Goal: Task Accomplishment & Management: Manage account settings

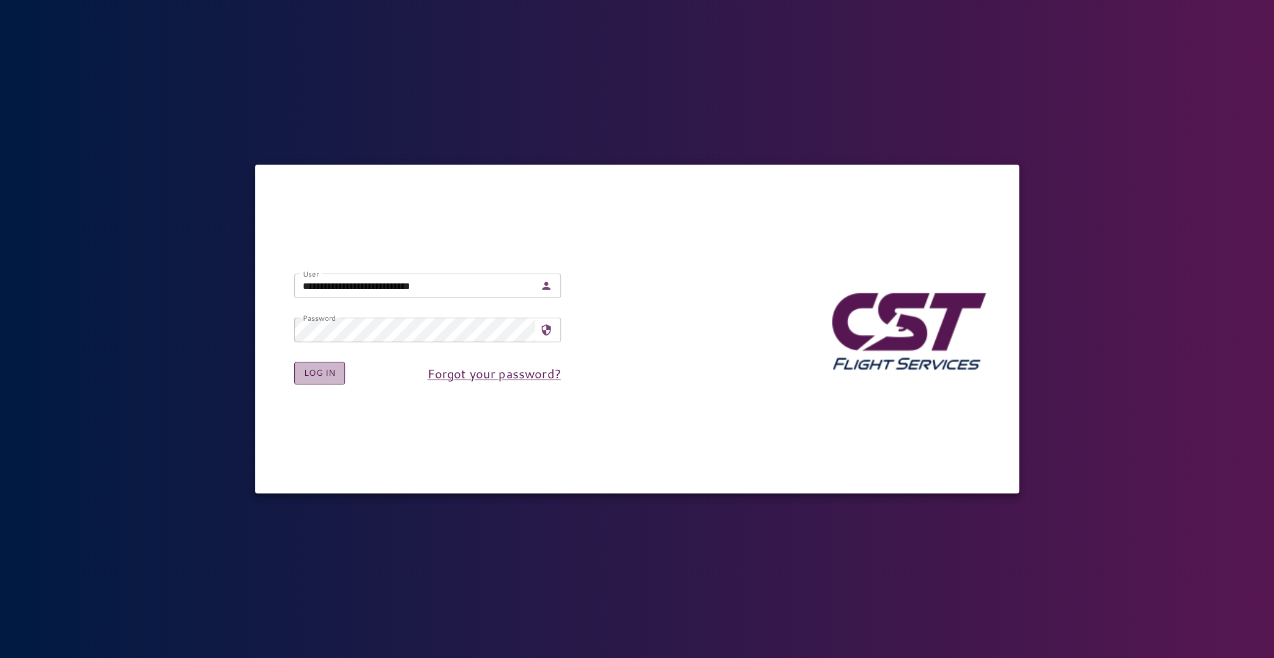
click at [314, 376] on button "Log in" at bounding box center [319, 372] width 51 height 23
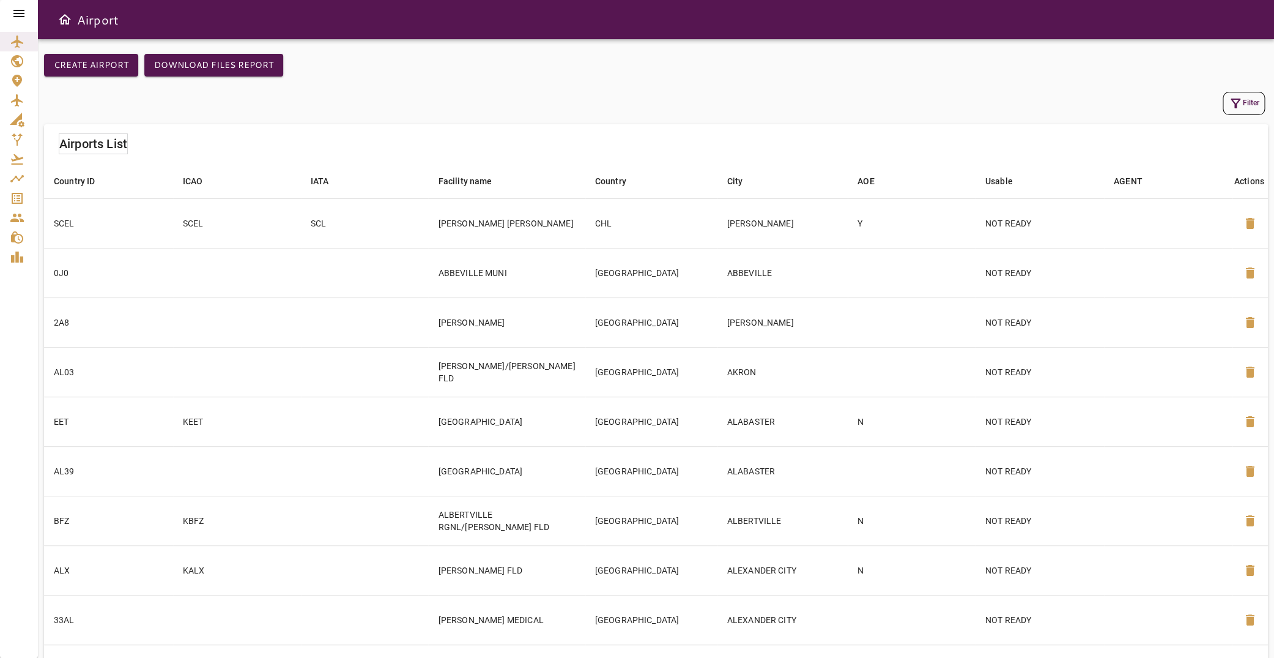
click at [25, 4] on div at bounding box center [19, 13] width 38 height 27
click at [25, 7] on icon at bounding box center [19, 13] width 15 height 15
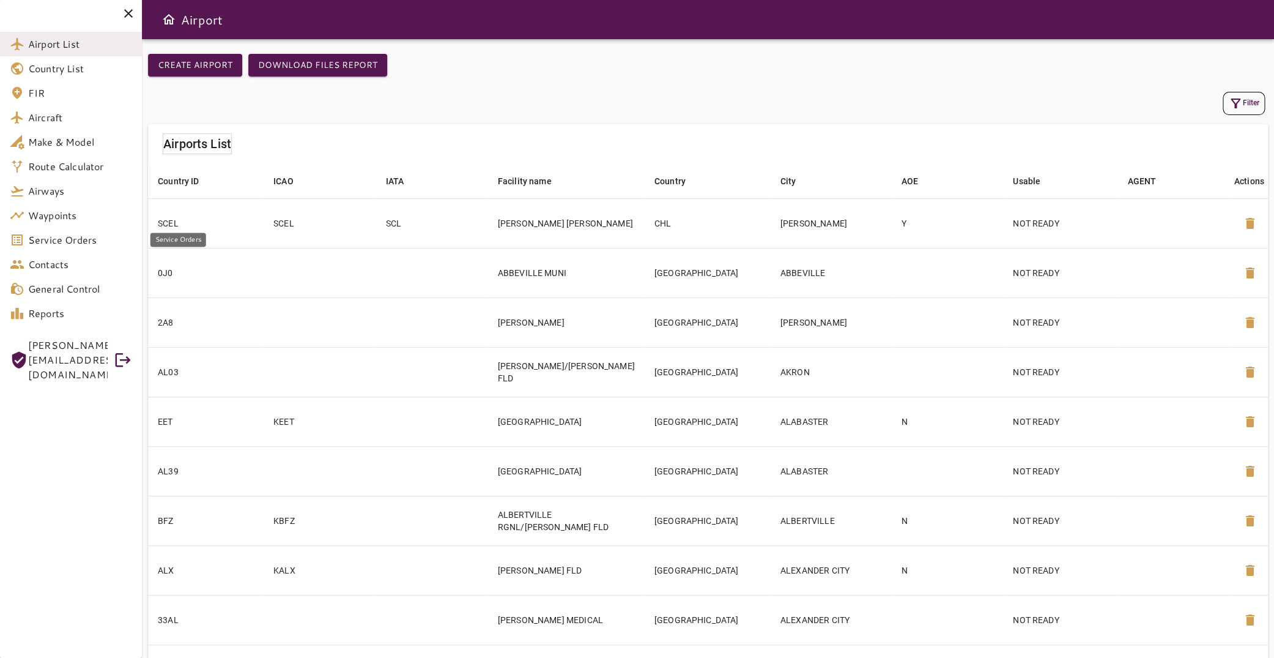
click at [102, 242] on span "Service Orders" at bounding box center [80, 239] width 104 height 15
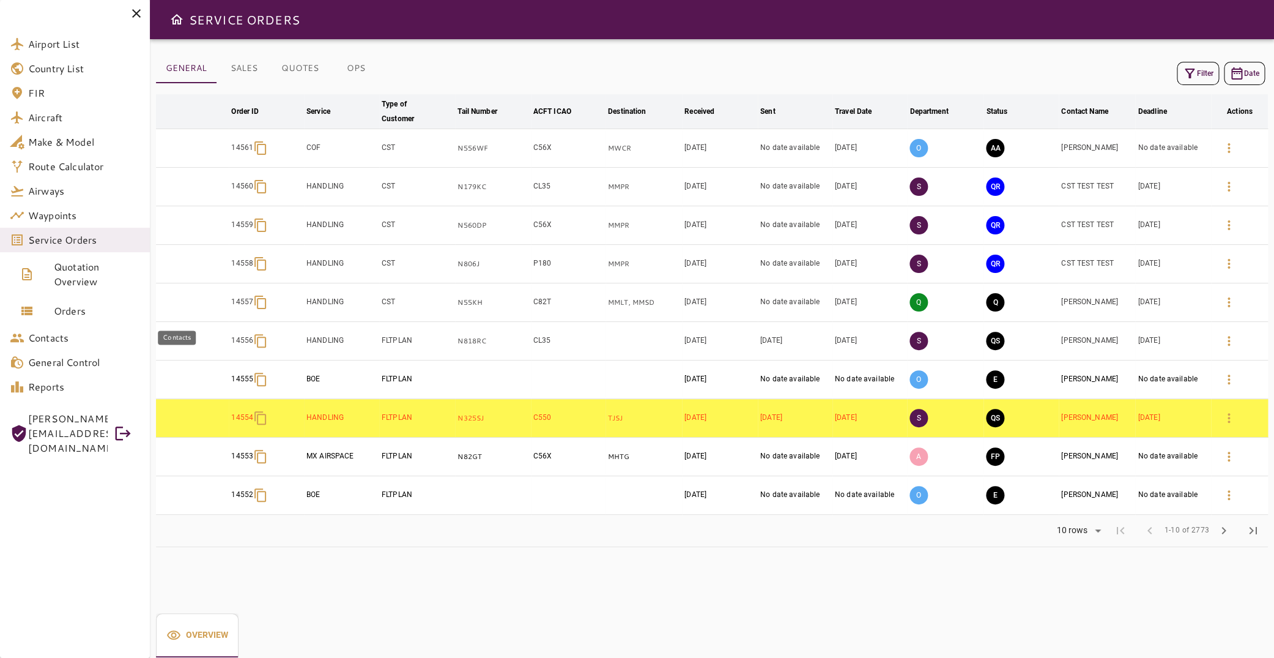
click at [100, 313] on span "Orders" at bounding box center [97, 310] width 86 height 15
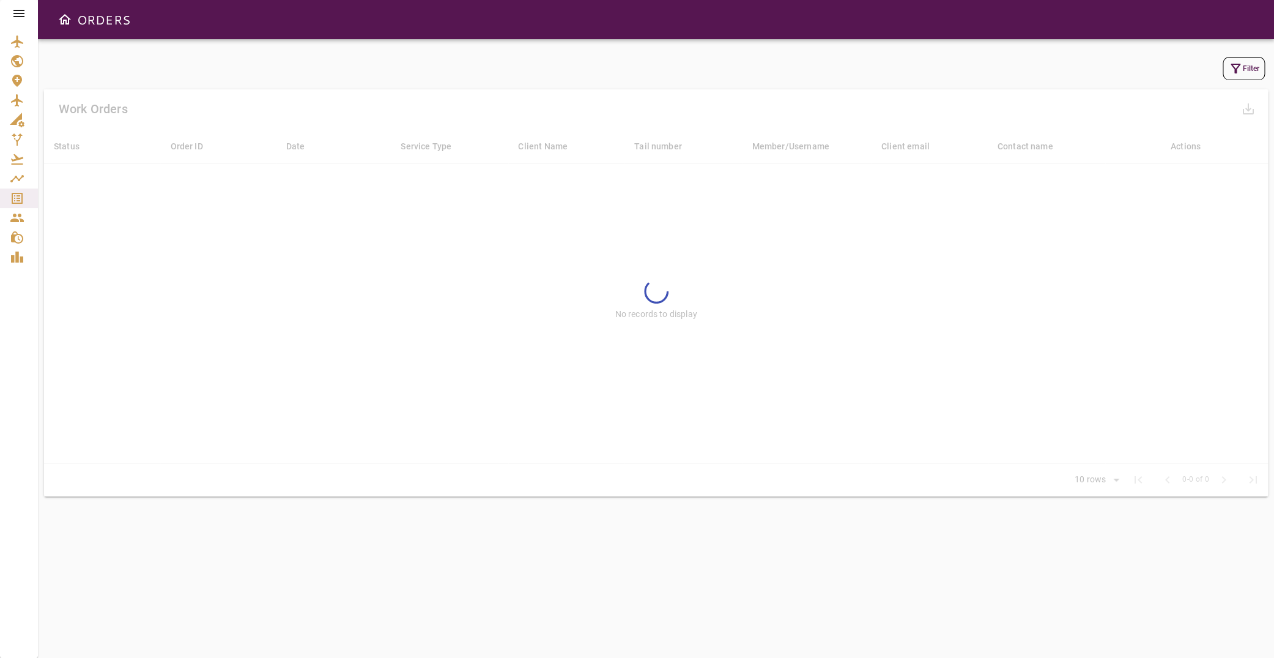
click at [1249, 69] on button "Filter" at bounding box center [1244, 68] width 42 height 23
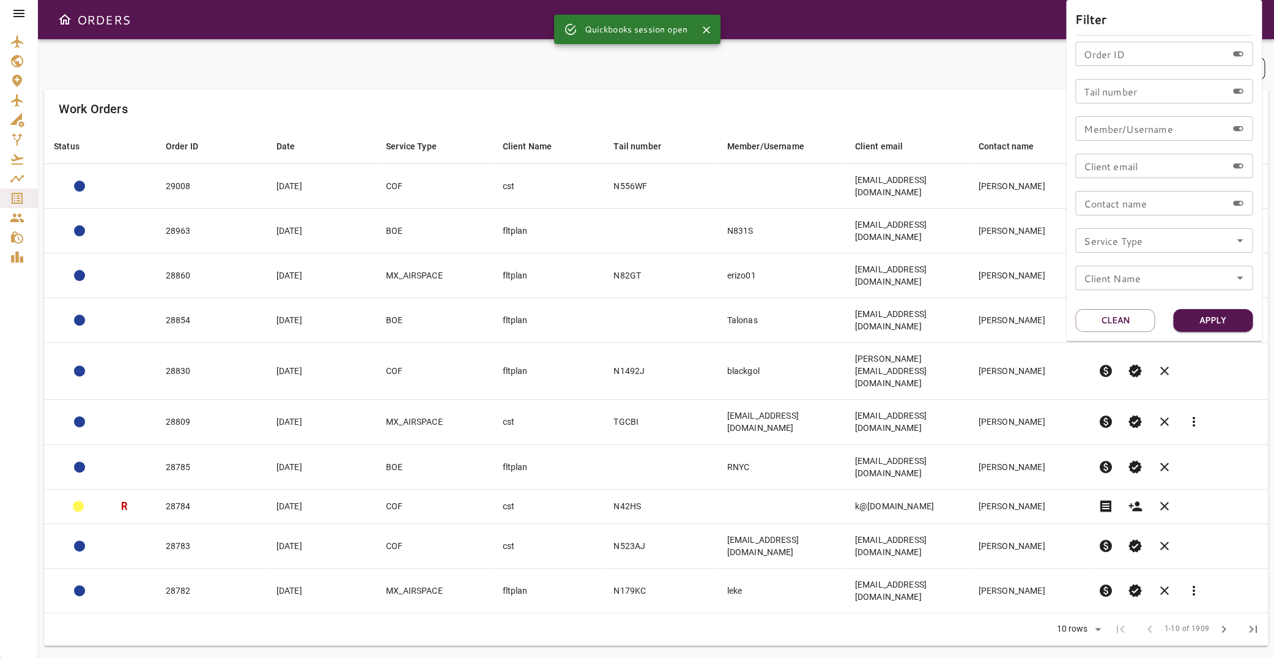
click at [1119, 59] on input "Order ID" at bounding box center [1151, 54] width 152 height 24
type input "*****"
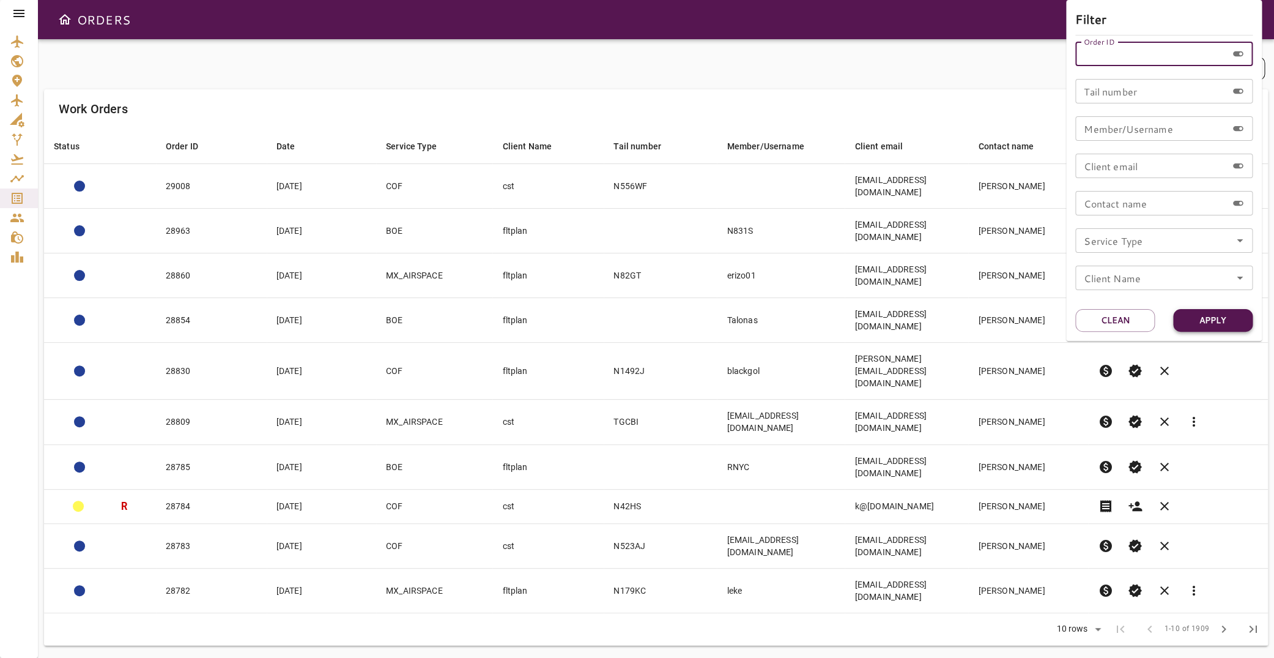
click at [1218, 325] on button "Apply" at bounding box center [1213, 320] width 80 height 23
click at [214, 170] on div at bounding box center [637, 329] width 1274 height 658
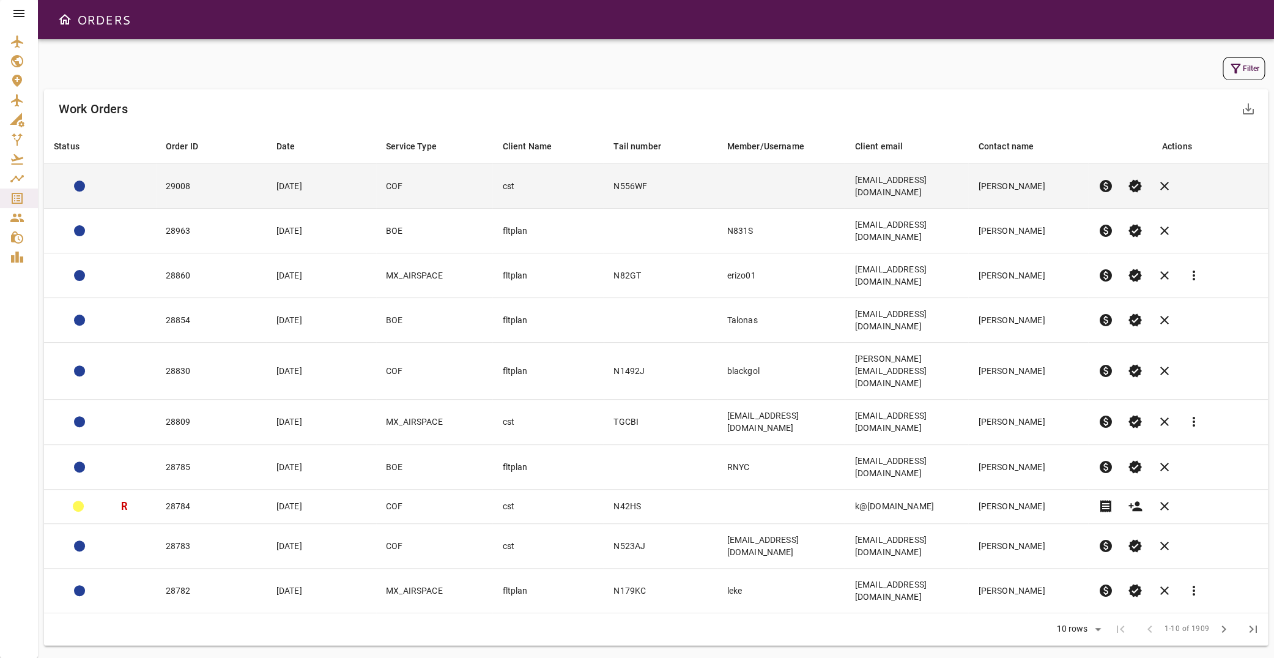
click at [546, 182] on td "cst" at bounding box center [547, 186] width 111 height 45
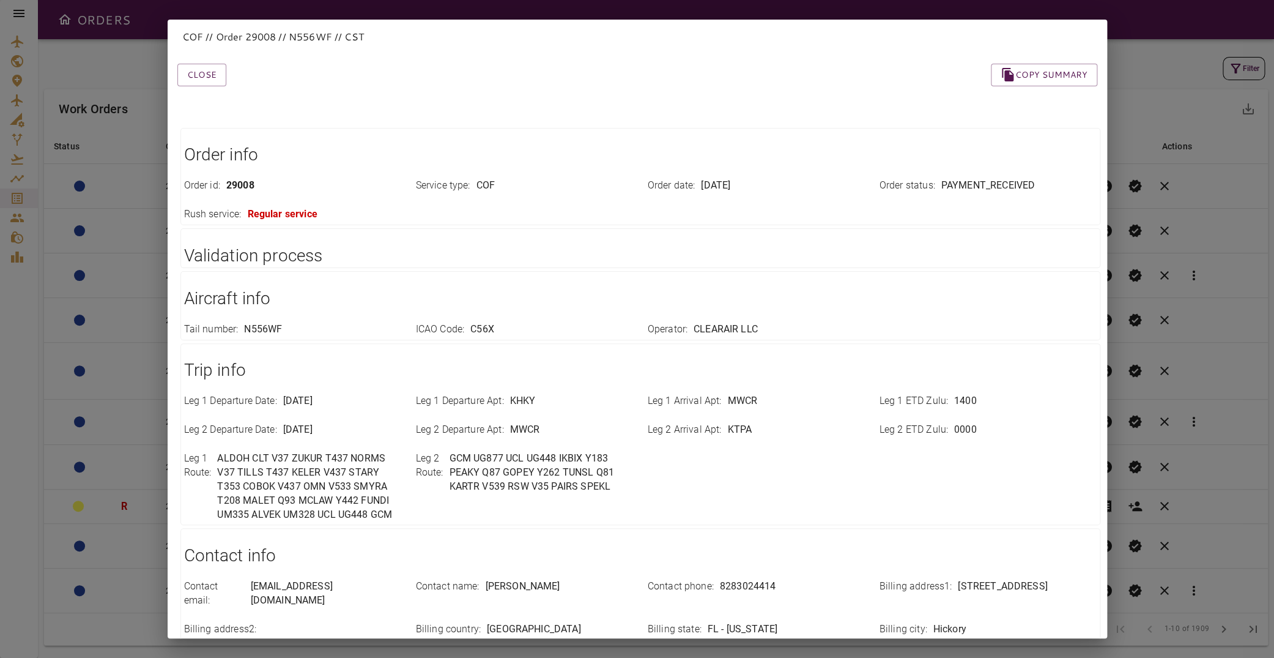
click at [132, 101] on div "COF // Order 29008 // N556WF // CST Close Copy summary Order info Order id : 29…" at bounding box center [637, 329] width 1274 height 658
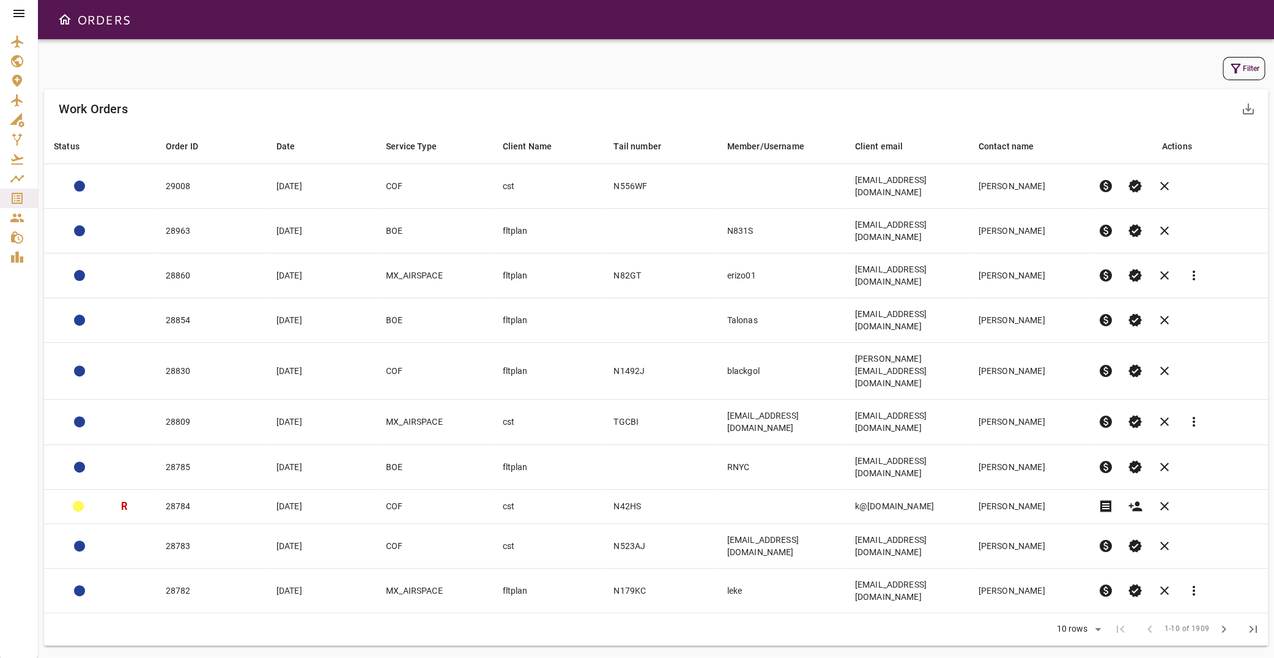
click at [20, 11] on icon at bounding box center [18, 13] width 11 height 7
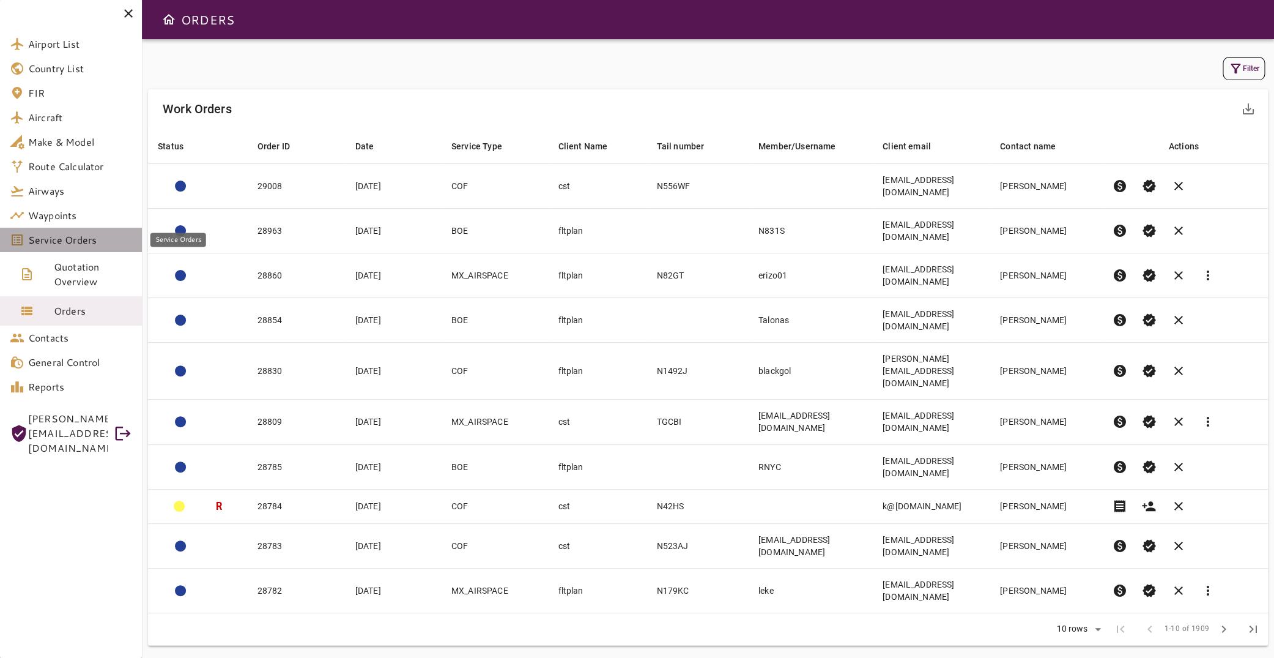
click at [100, 244] on span "Service Orders" at bounding box center [80, 239] width 104 height 15
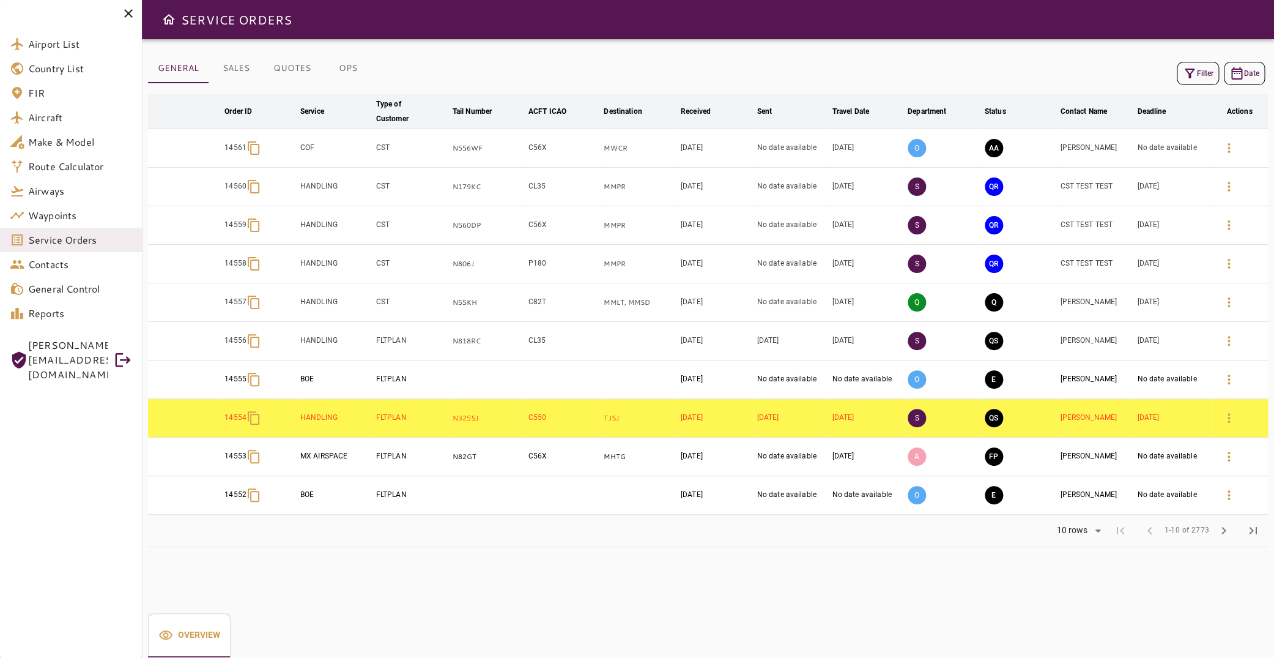
click at [1195, 77] on button "Filter" at bounding box center [1198, 73] width 42 height 23
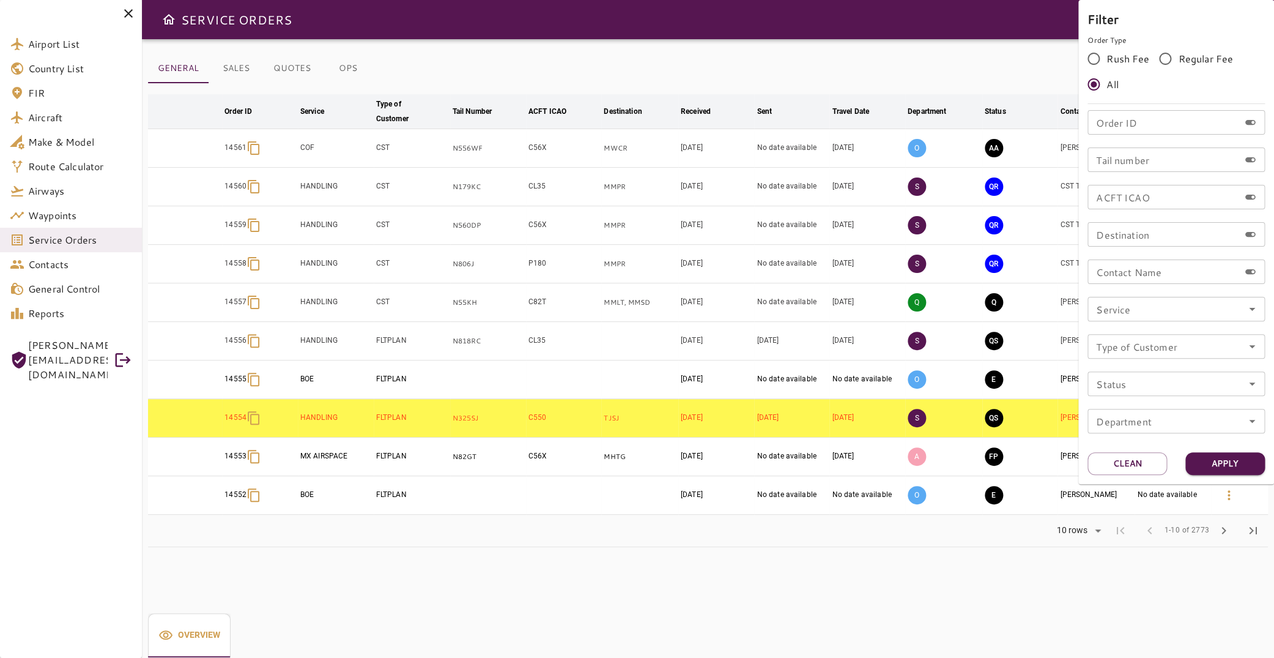
click at [1148, 154] on input "Tail number" at bounding box center [1163, 159] width 152 height 24
type input "******"
click at [1236, 467] on button "Apply" at bounding box center [1225, 463] width 80 height 23
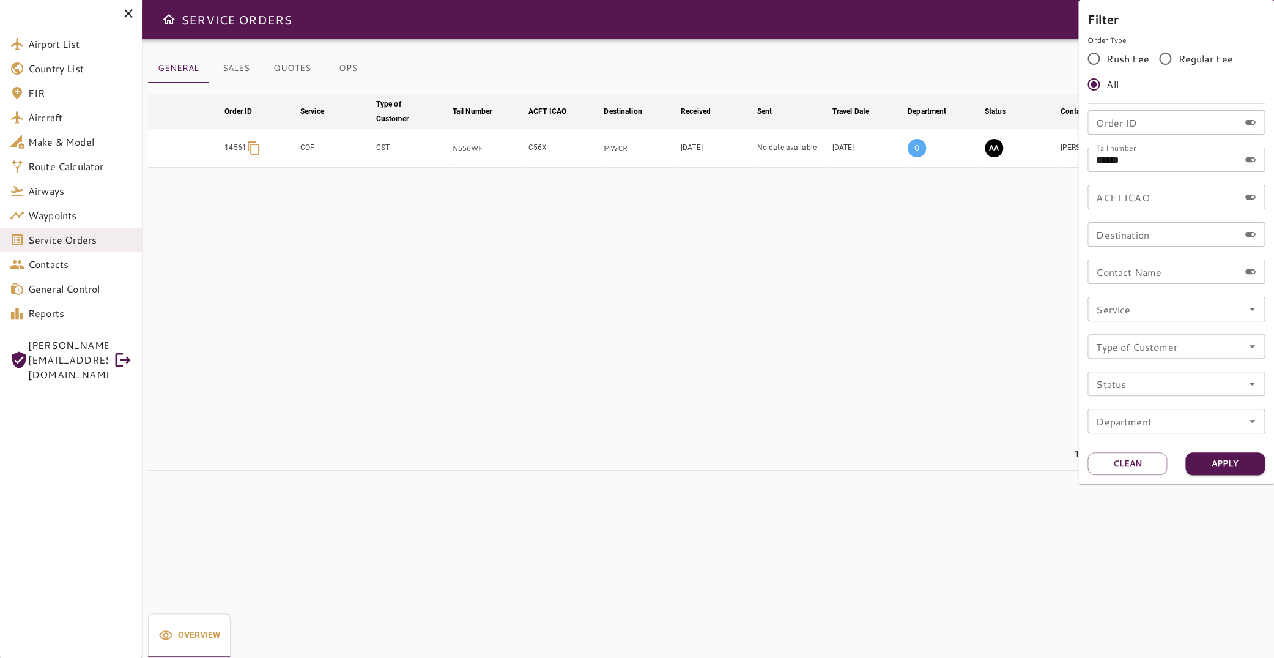
click at [386, 240] on div at bounding box center [637, 329] width 1274 height 658
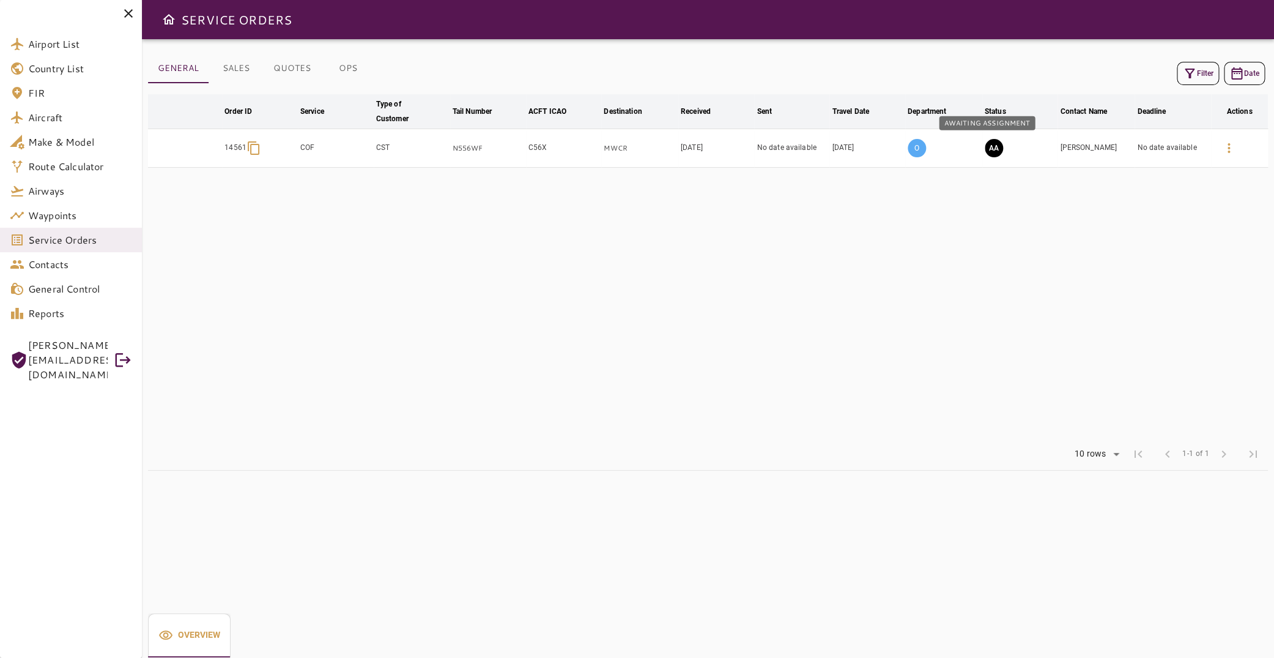
click at [985, 152] on button "AA" at bounding box center [994, 148] width 18 height 18
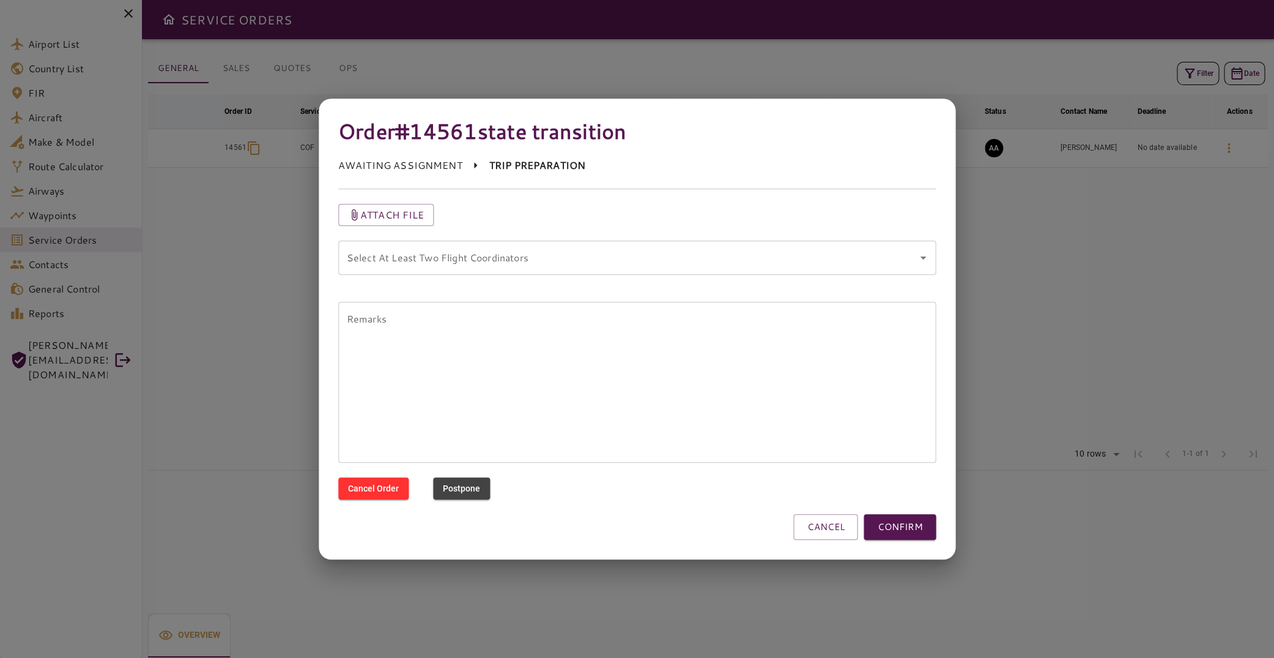
click at [612, 248] on coordinators "Select At Least Two Flight Coordinators" at bounding box center [628, 257] width 569 height 23
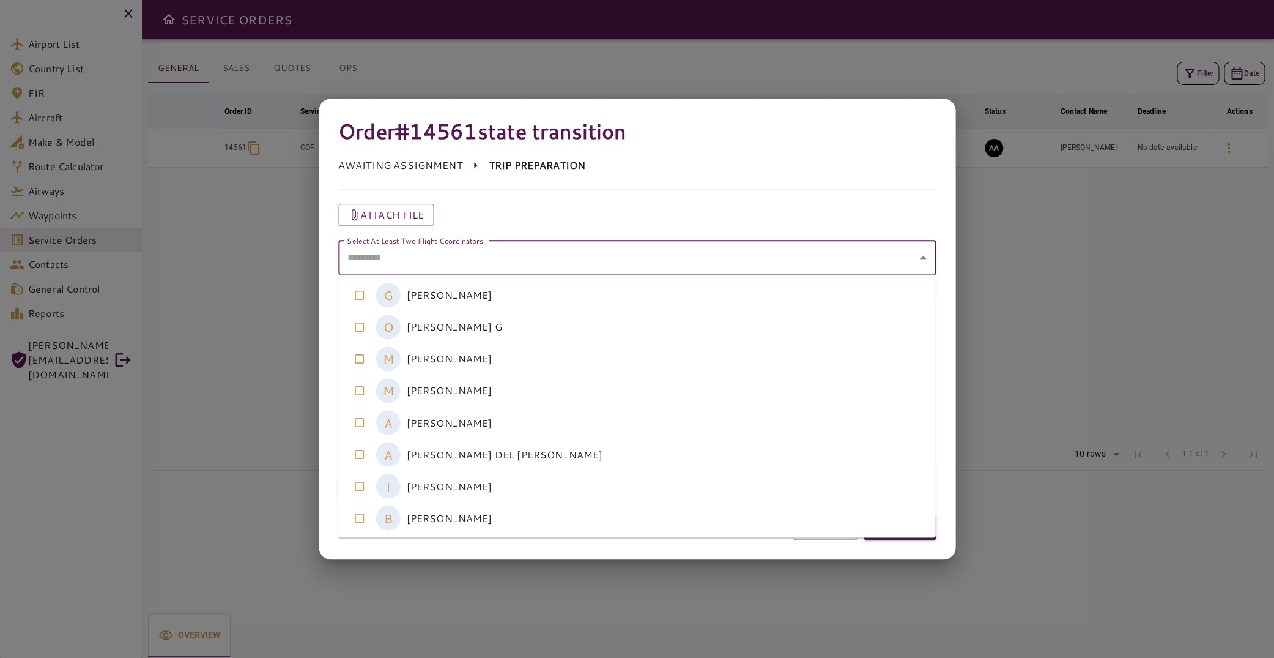
click at [620, 415] on coordinators-option-4 "A [PERSON_NAME]" at bounding box center [637, 422] width 598 height 32
click at [623, 445] on coordinators-option-5 "A [PERSON_NAME] DEL [PERSON_NAME]" at bounding box center [637, 454] width 598 height 32
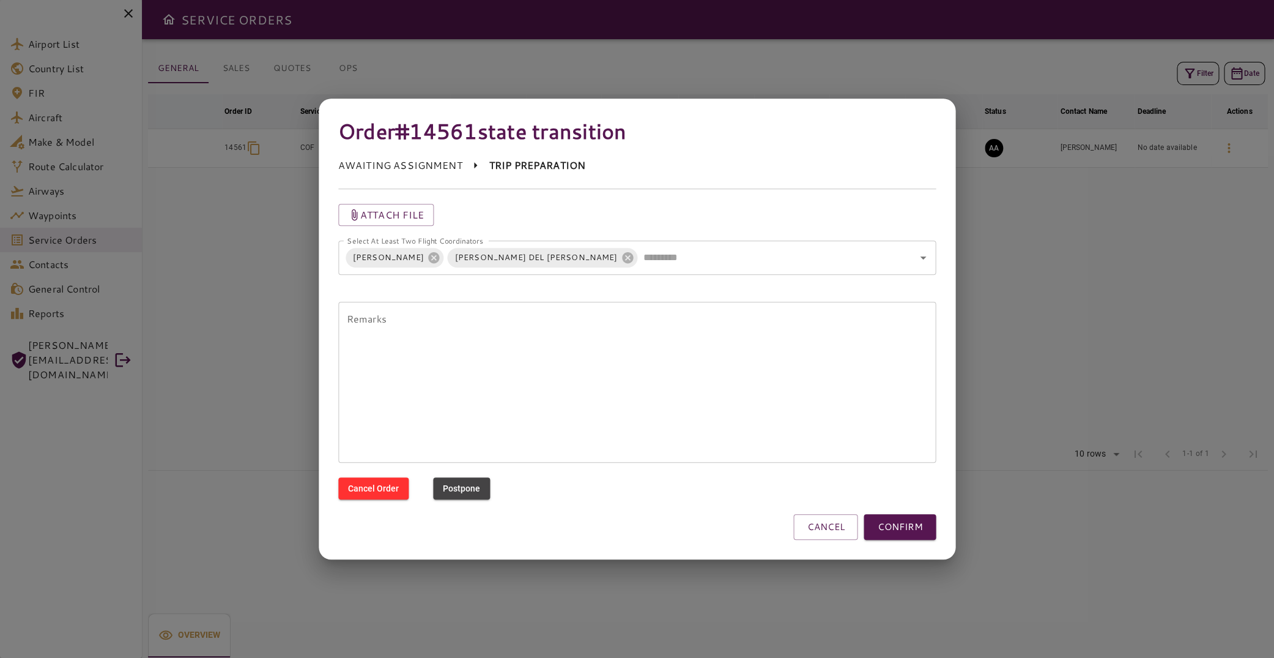
click at [724, 551] on div "Order #14561 state transition AWAITING ASSIGNMENT TRIP PREPARATION Attach file …" at bounding box center [637, 328] width 637 height 461
click at [894, 528] on button "CONFIRM" at bounding box center [900, 527] width 72 height 26
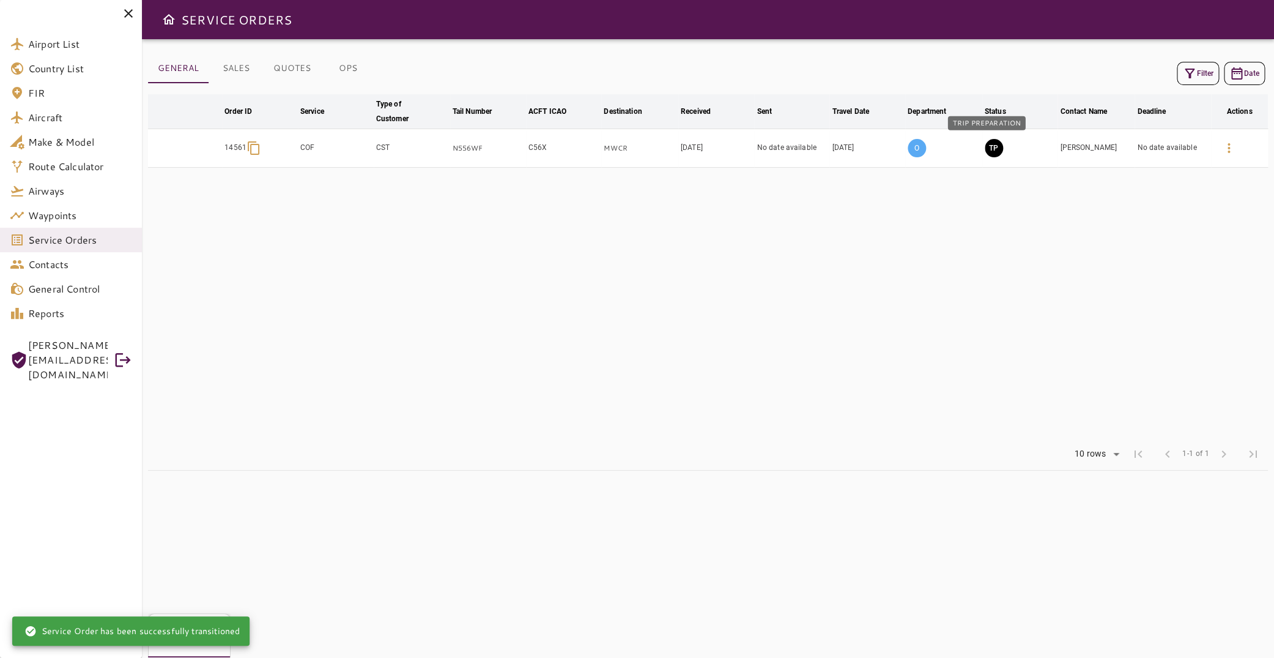
click at [986, 146] on button "TP" at bounding box center [994, 148] width 18 height 18
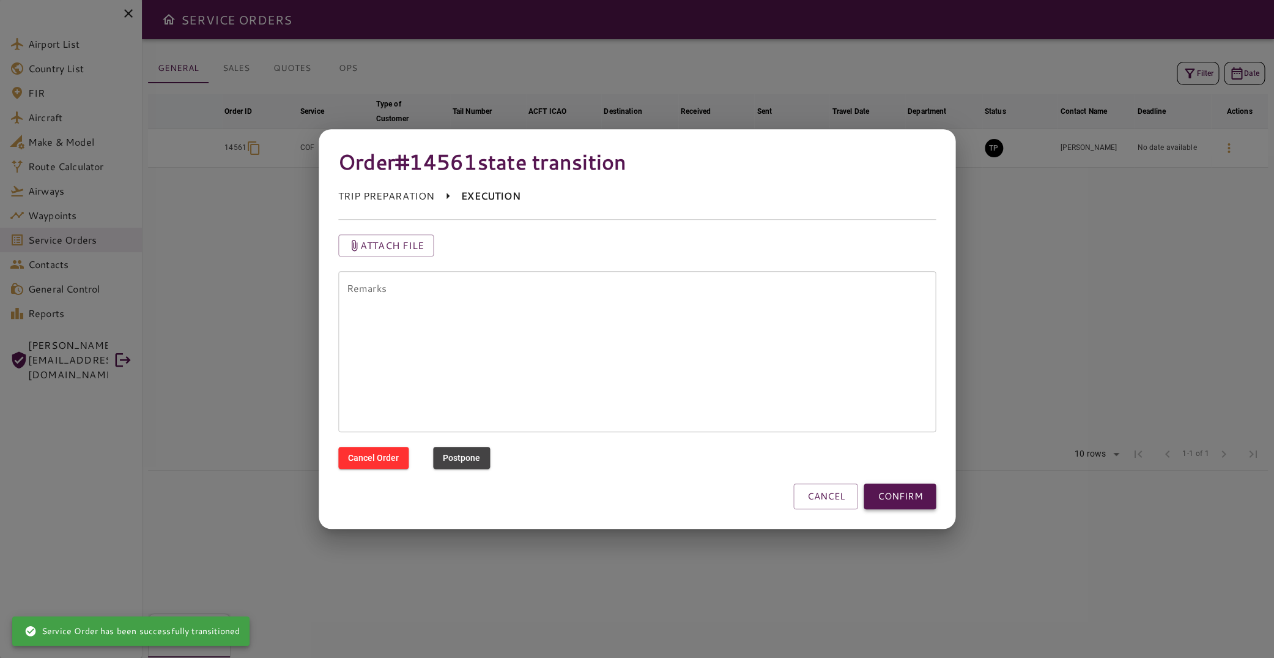
click at [921, 503] on button "CONFIRM" at bounding box center [900, 496] width 72 height 26
